Goal: Information Seeking & Learning: Learn about a topic

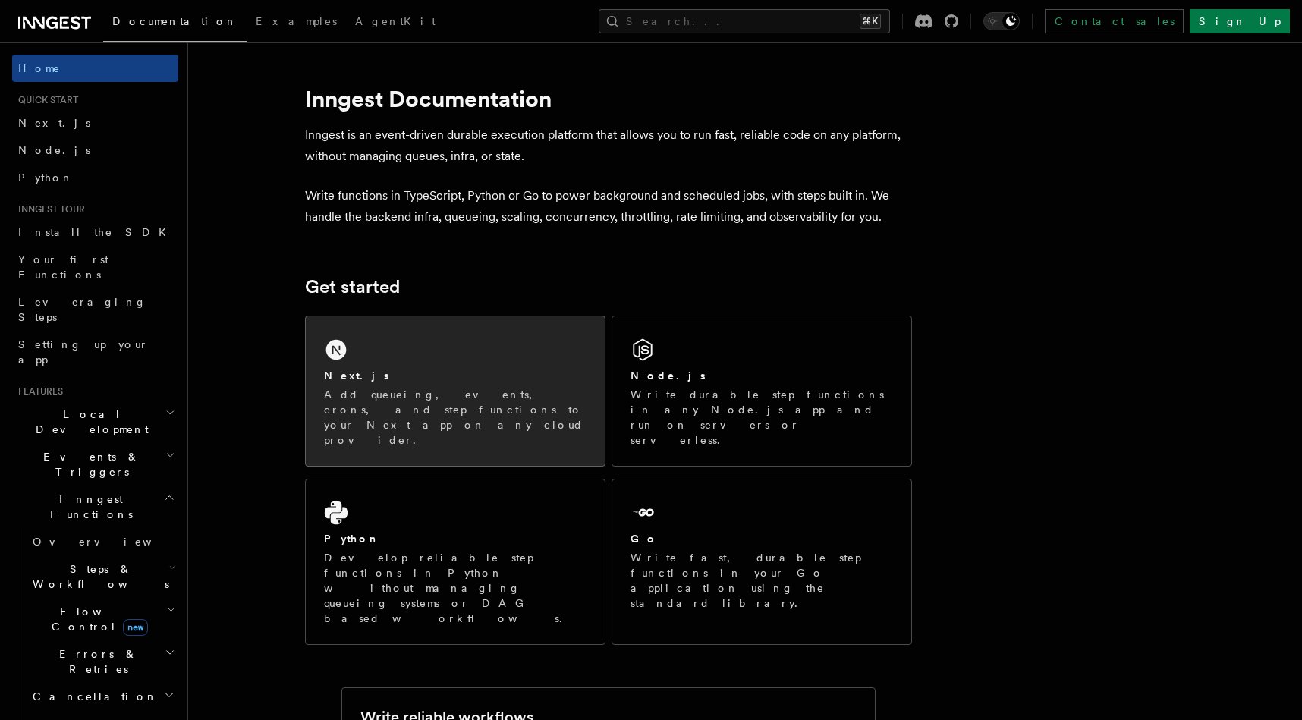
click at [471, 387] on p "Add queueing, events, crons, and step functions to your Next app on any cloud p…" at bounding box center [455, 417] width 263 height 61
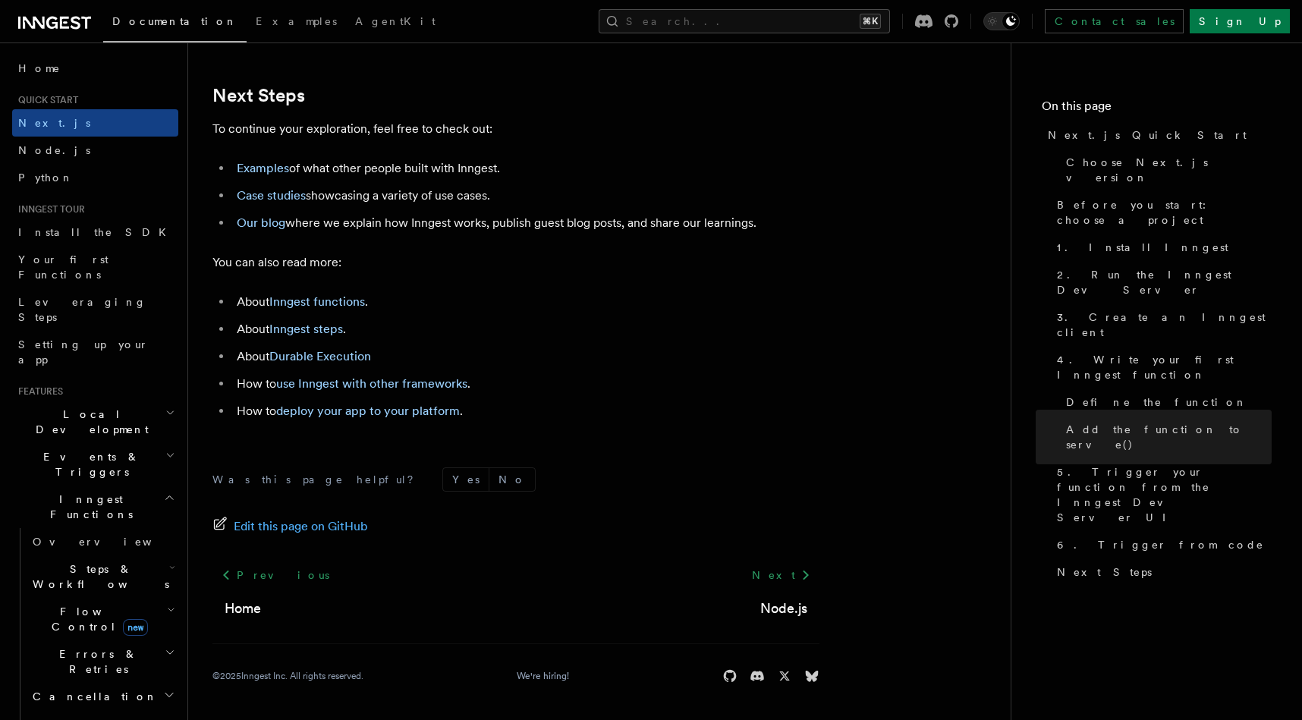
scroll to position [9511, 0]
click at [167, 407] on icon "button" at bounding box center [170, 413] width 10 height 12
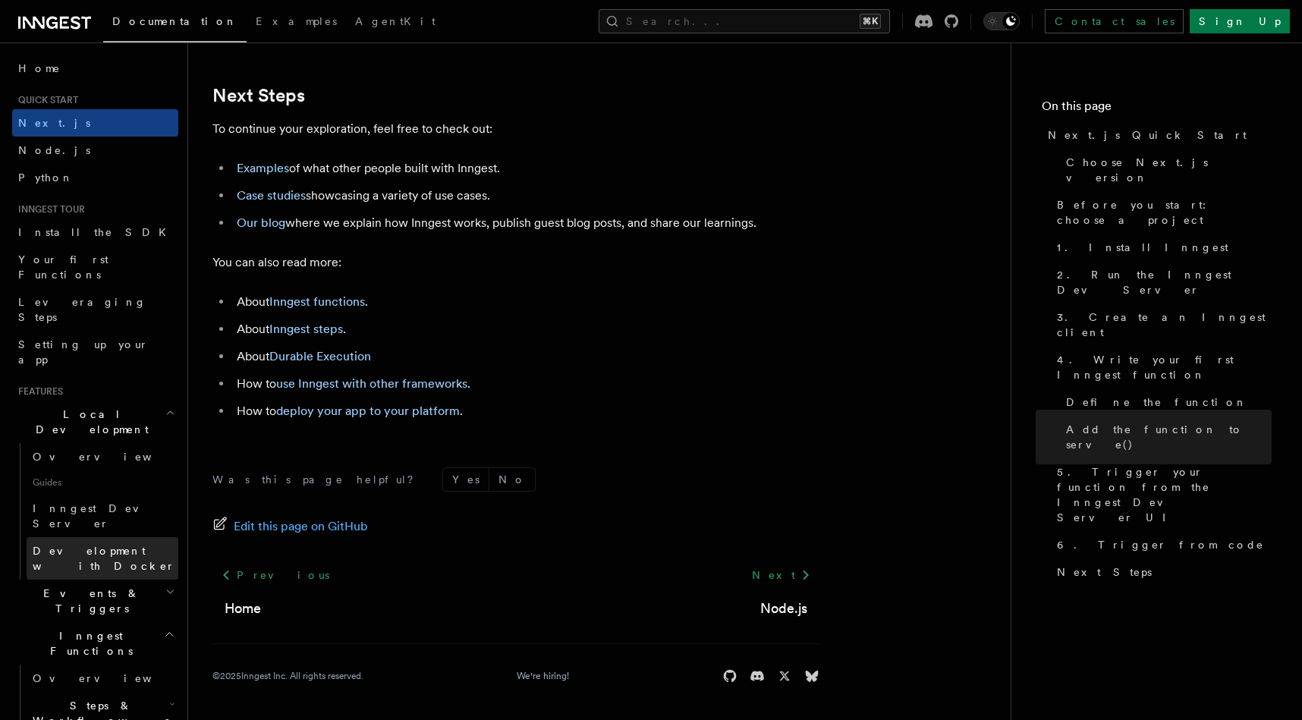
click at [113, 545] on span "Development with Docker" at bounding box center [104, 558] width 143 height 27
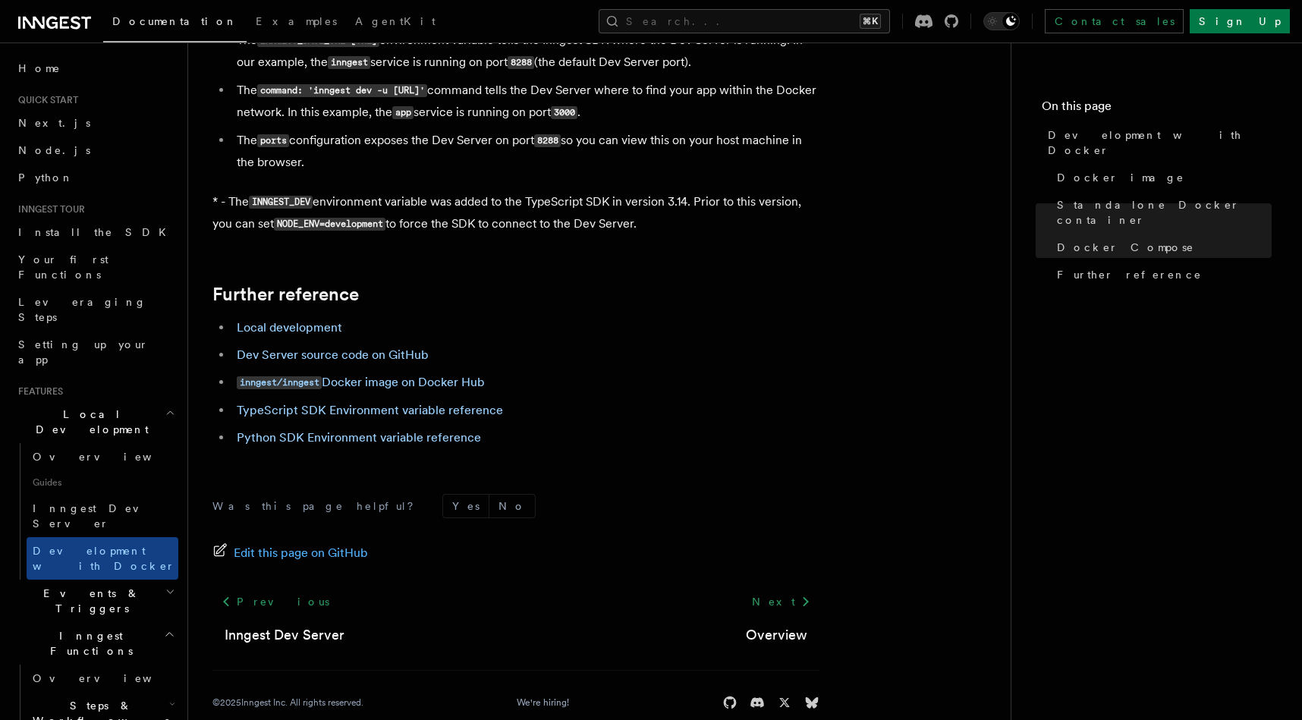
scroll to position [1515, 0]
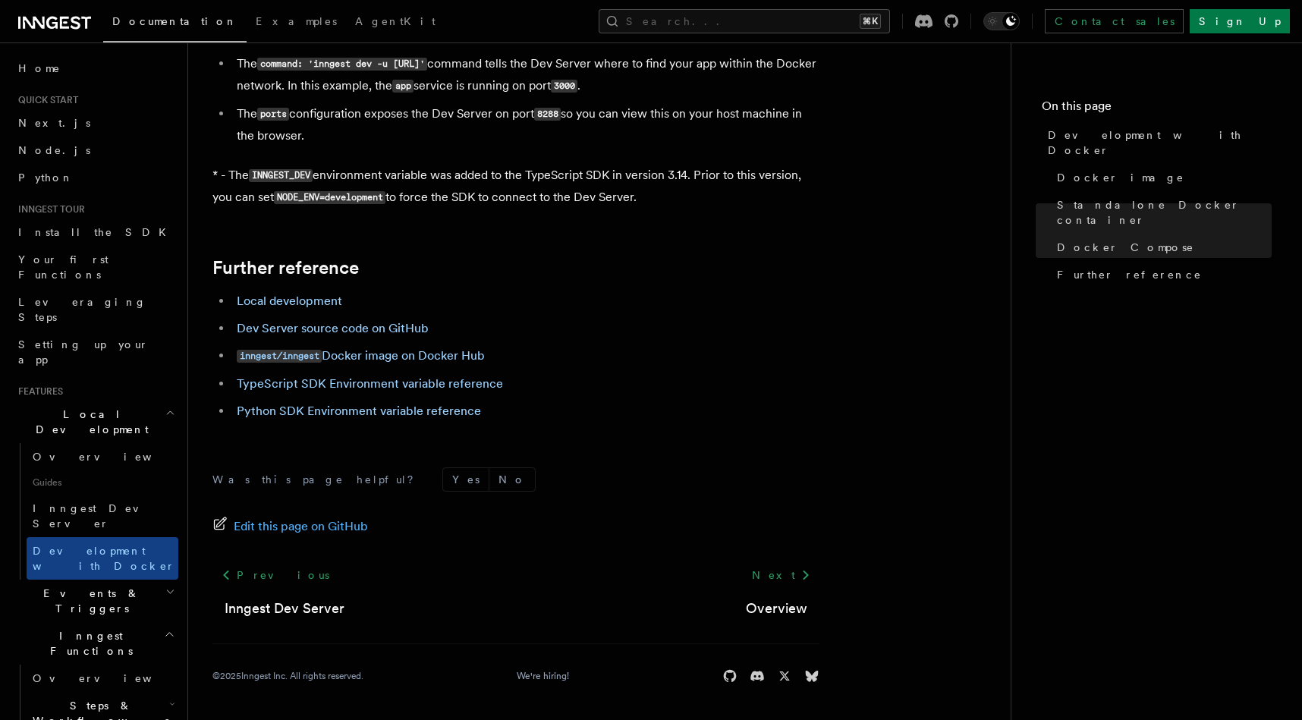
click at [79, 586] on span "Events & Triggers" at bounding box center [88, 601] width 153 height 30
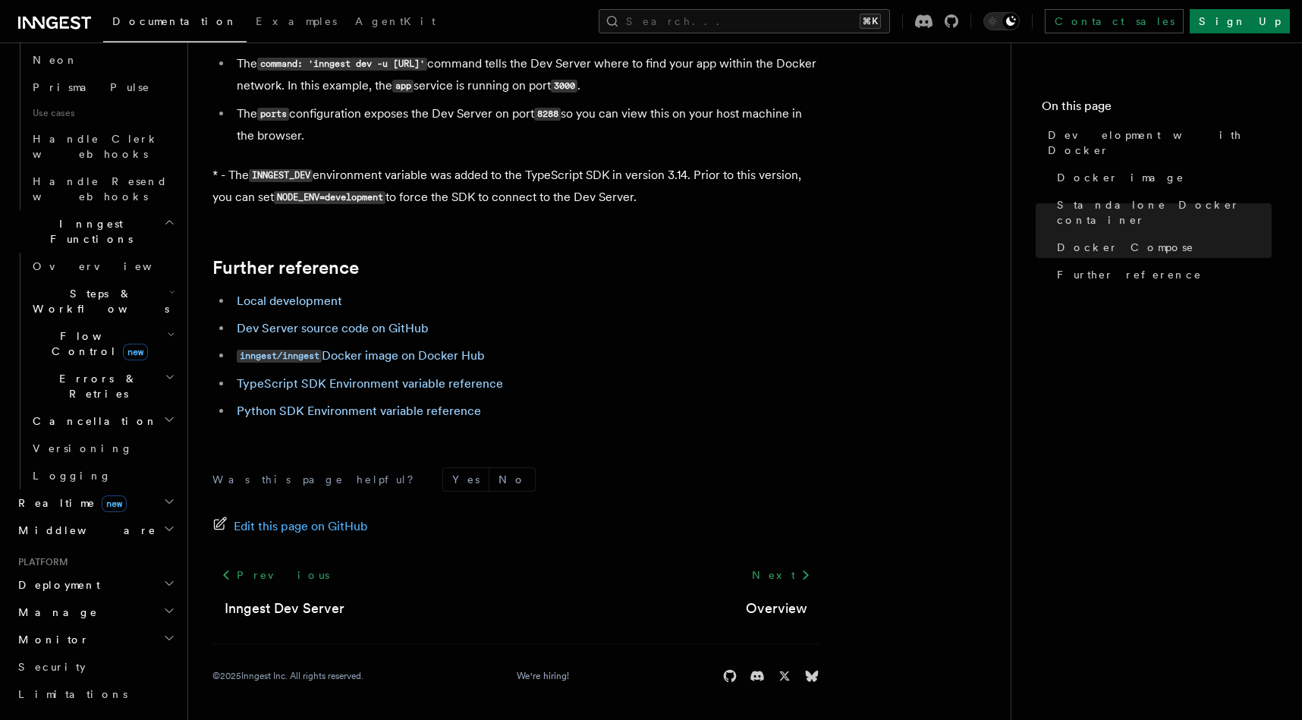
scroll to position [1162, 0]
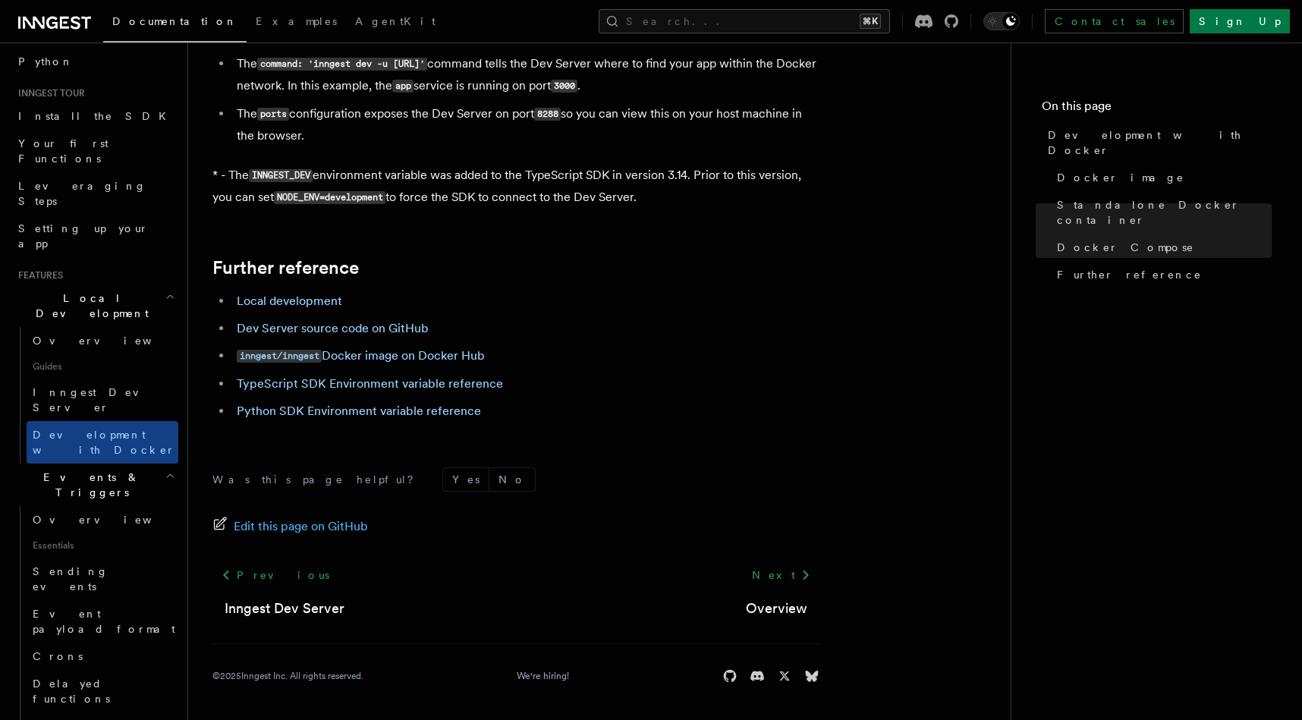
scroll to position [0, 0]
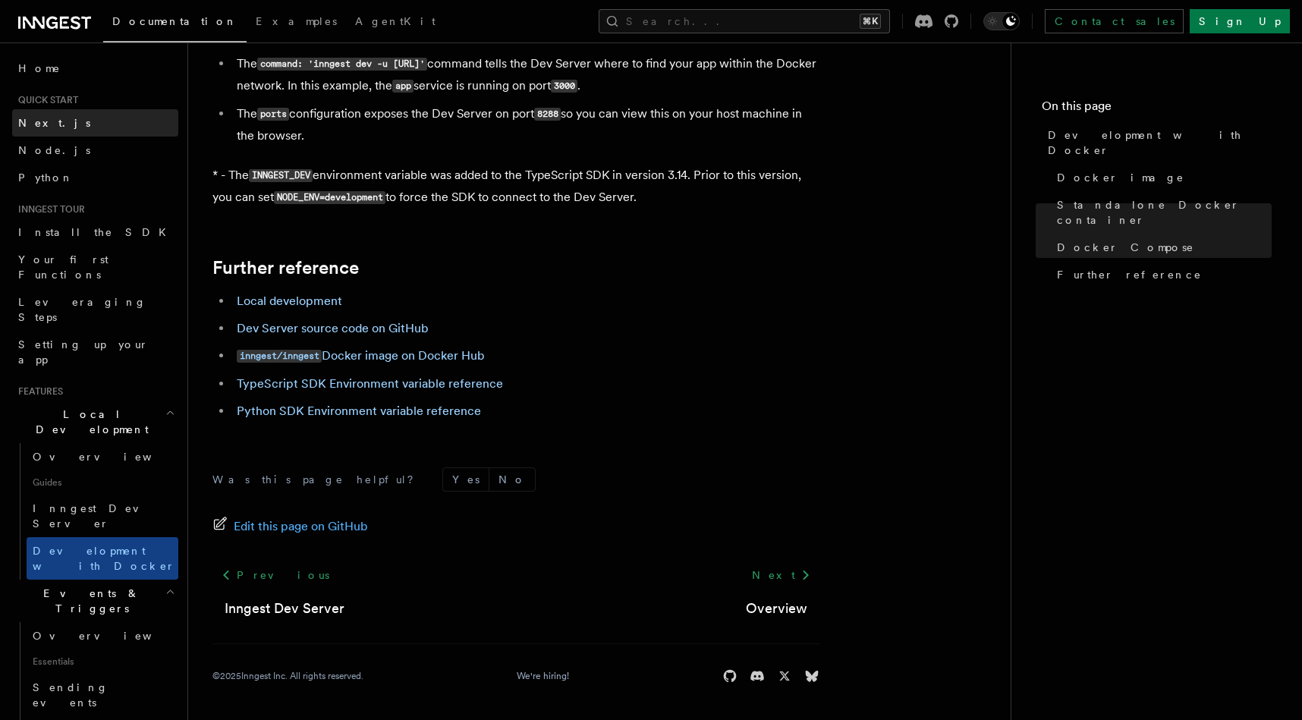
click at [72, 125] on link "Next.js" at bounding box center [95, 122] width 166 height 27
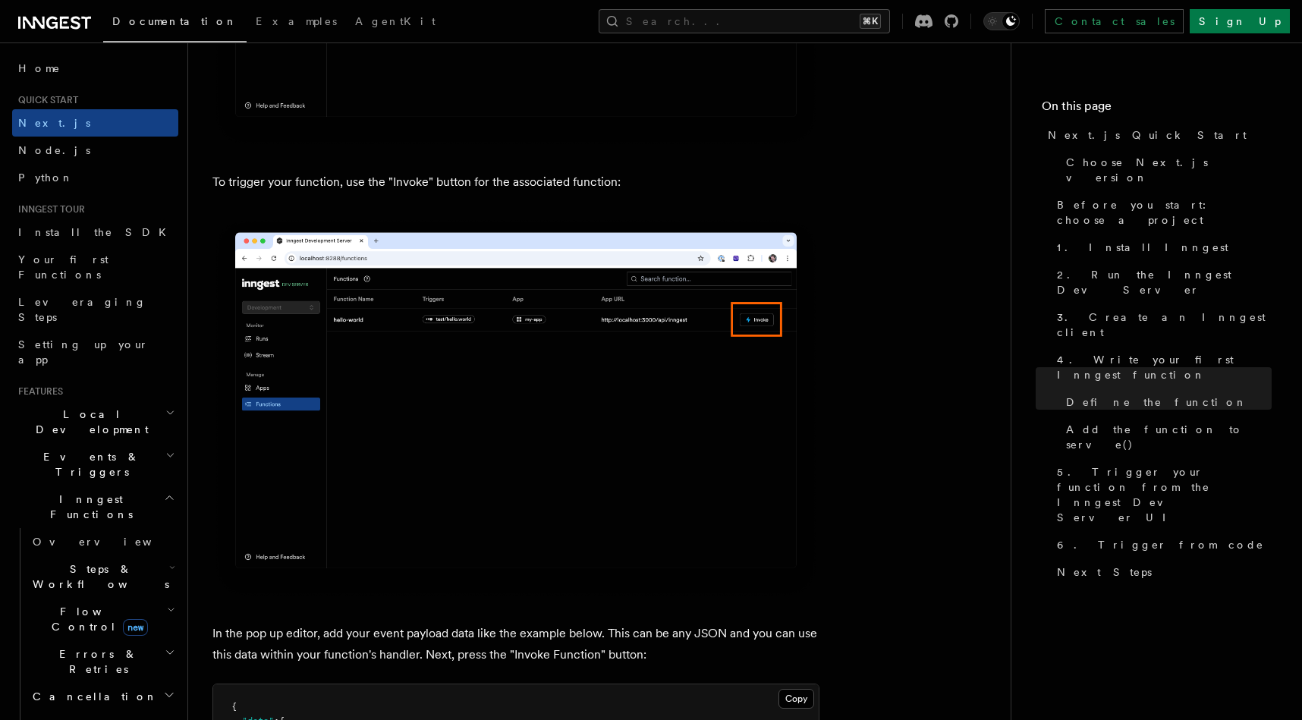
scroll to position [3999, 0]
